Goal: Task Accomplishment & Management: Manage account settings

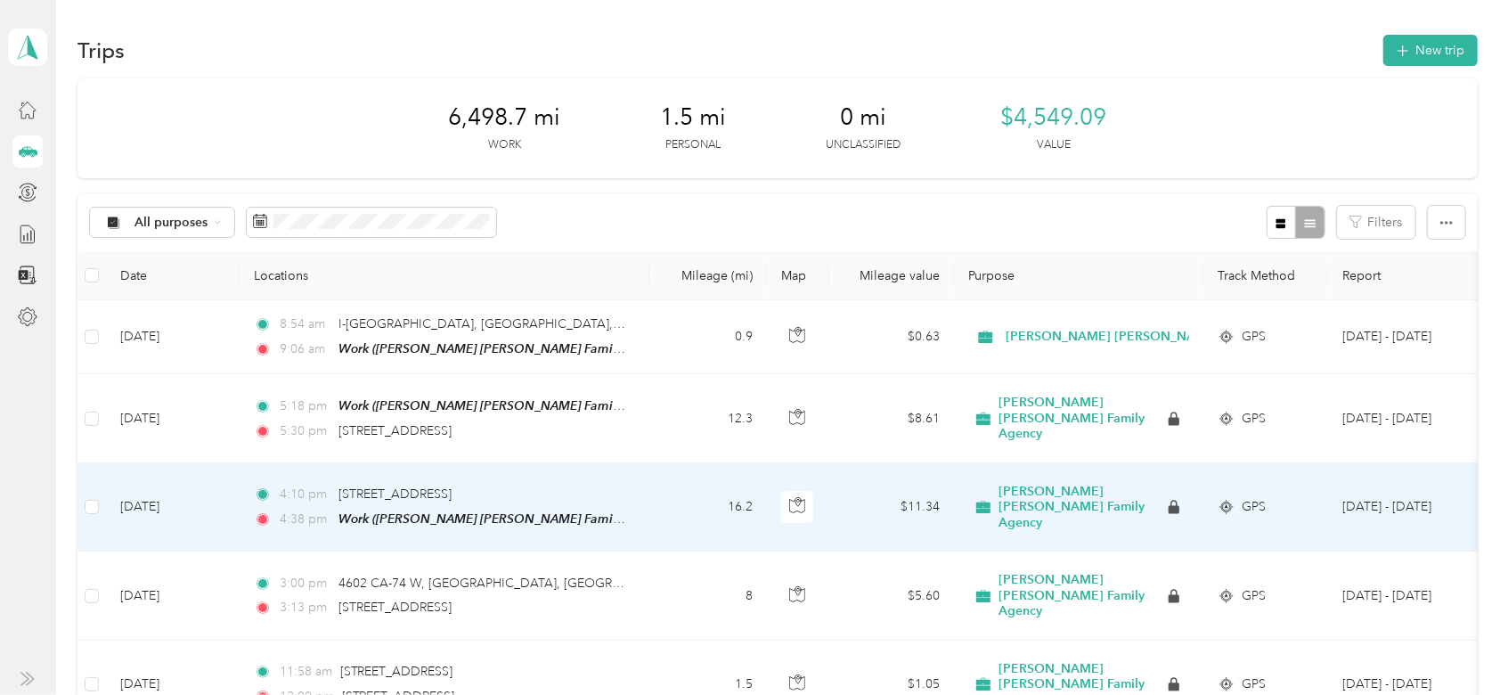
scroll to position [192, 0]
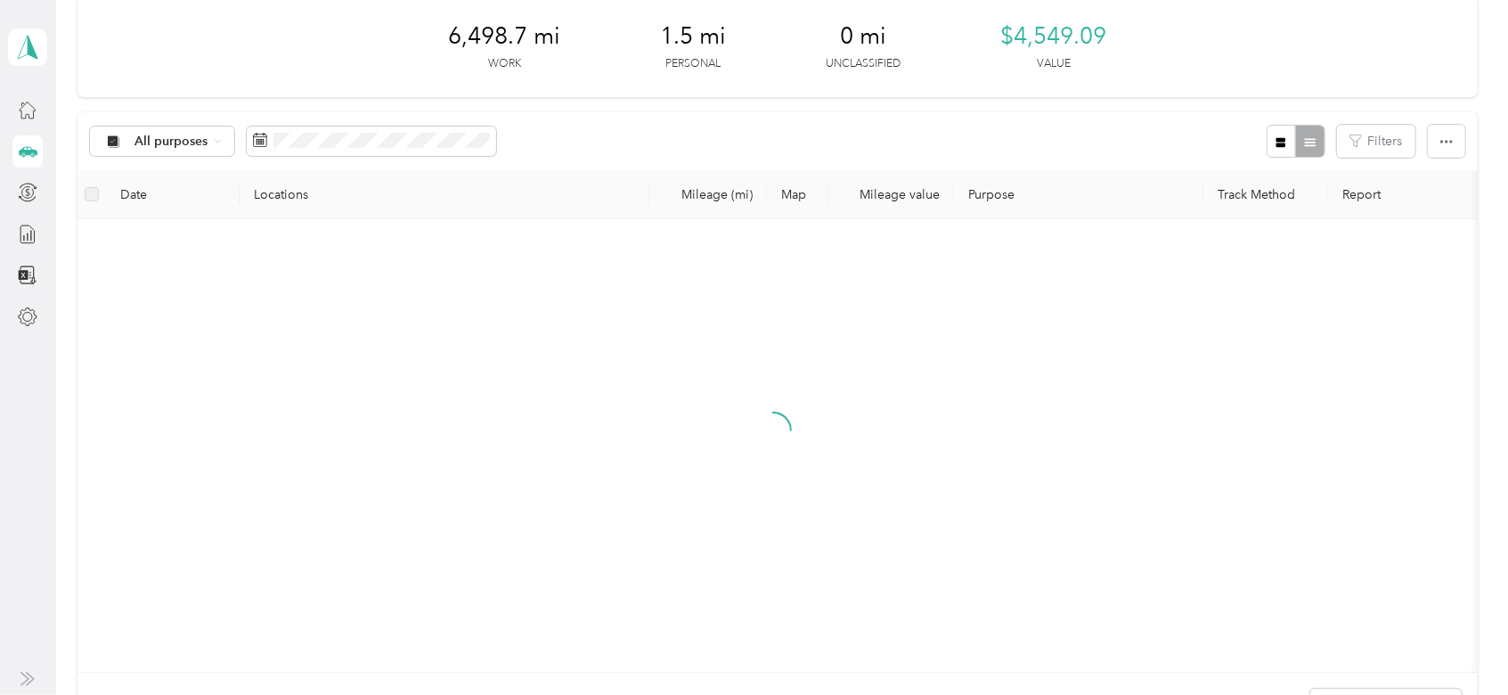
scroll to position [118, 0]
